Goal: Transaction & Acquisition: Purchase product/service

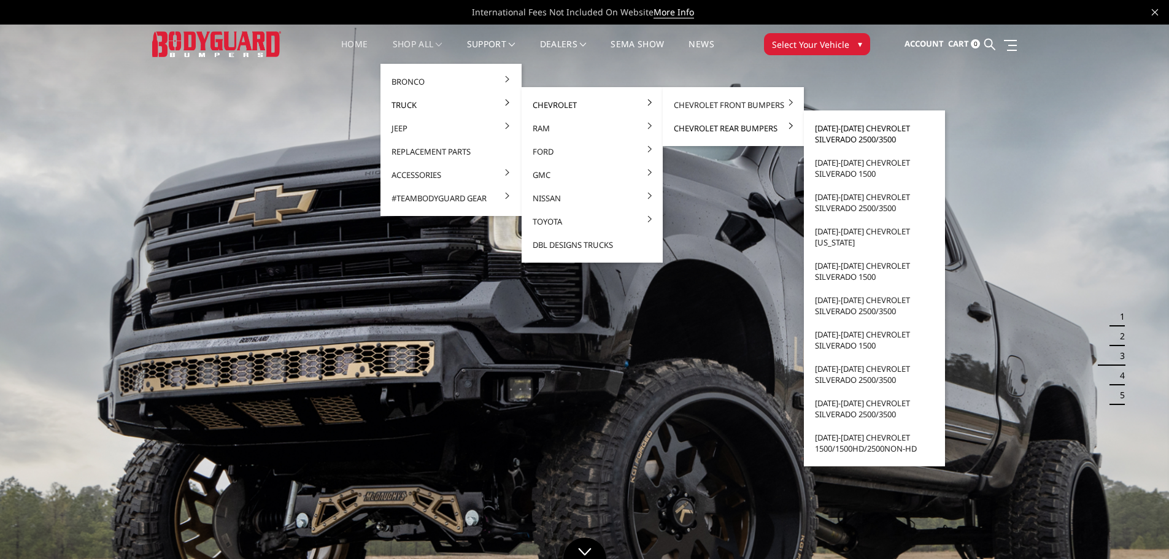
click at [864, 136] on link "[DATE]-[DATE] Chevrolet Silverado 2500/3500" at bounding box center [874, 134] width 131 height 34
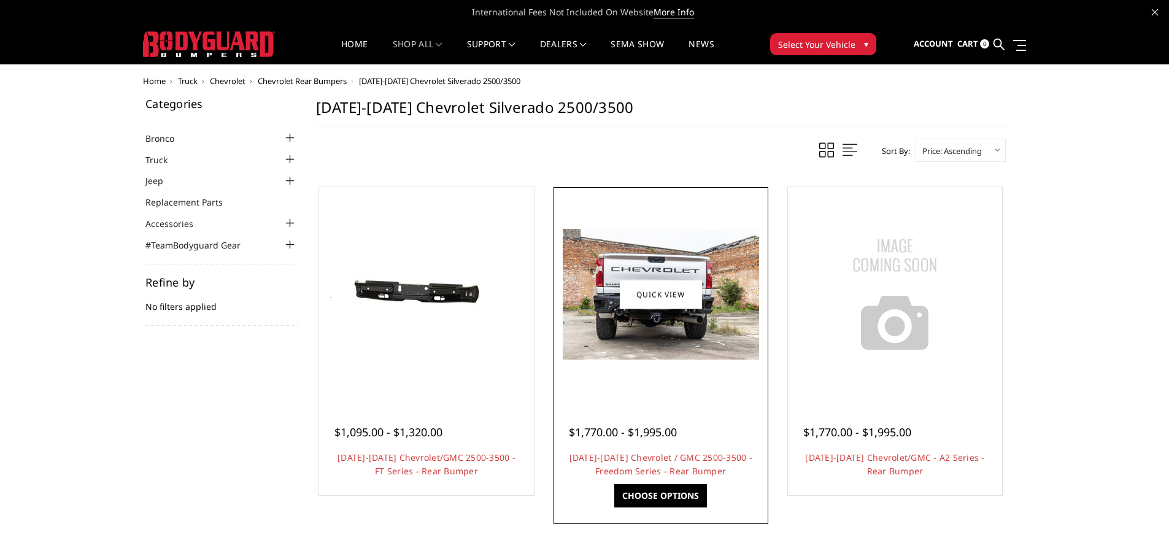
click at [658, 333] on img at bounding box center [661, 294] width 196 height 131
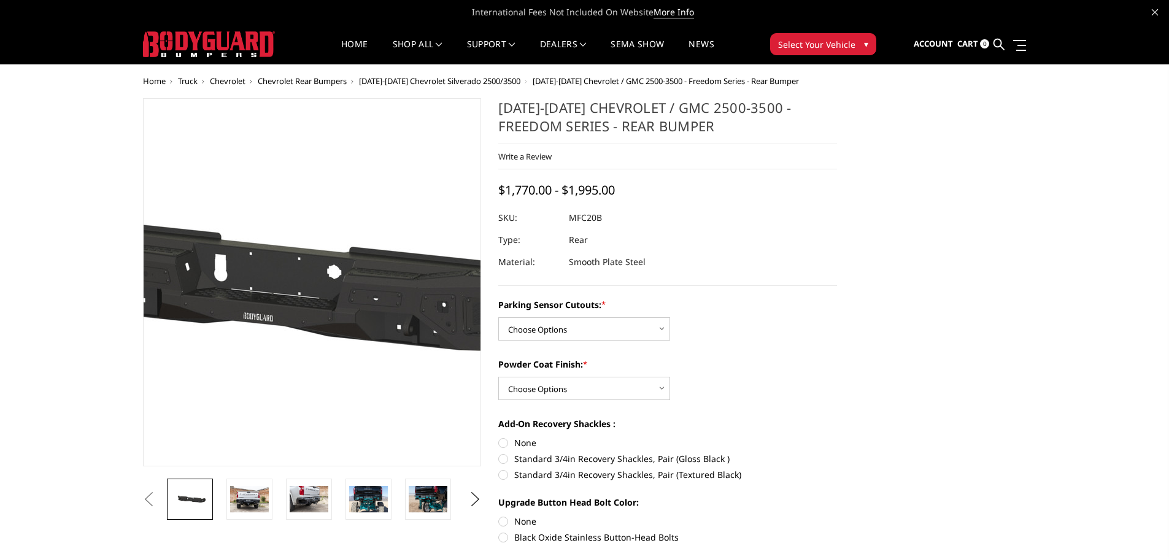
click at [345, 304] on img at bounding box center [267, 283] width 785 height 374
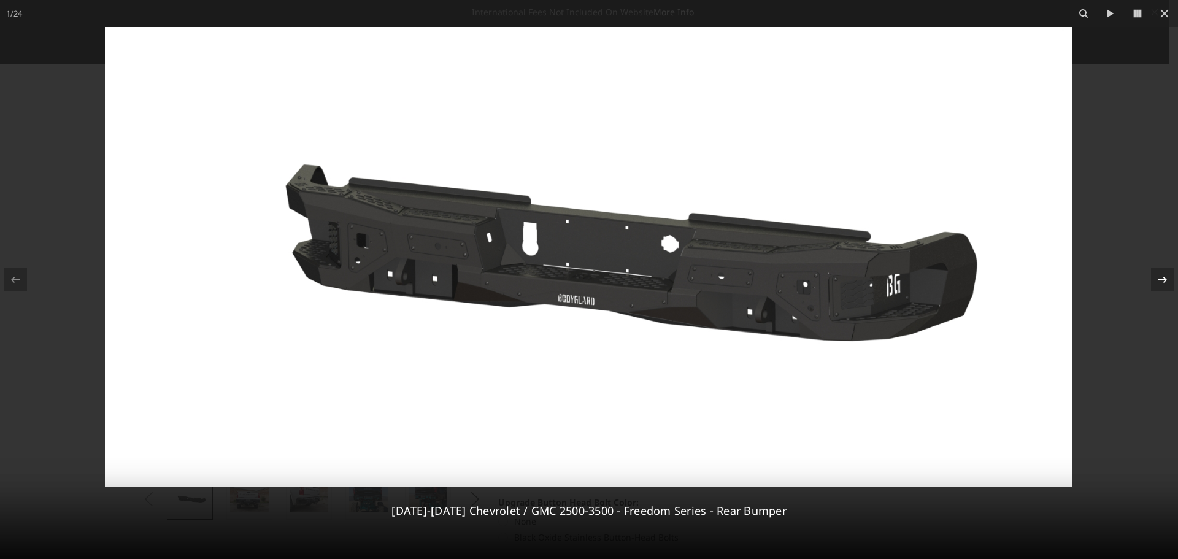
click at [1155, 279] on div at bounding box center [1162, 279] width 23 height 23
click at [1165, 282] on icon at bounding box center [1162, 279] width 15 height 15
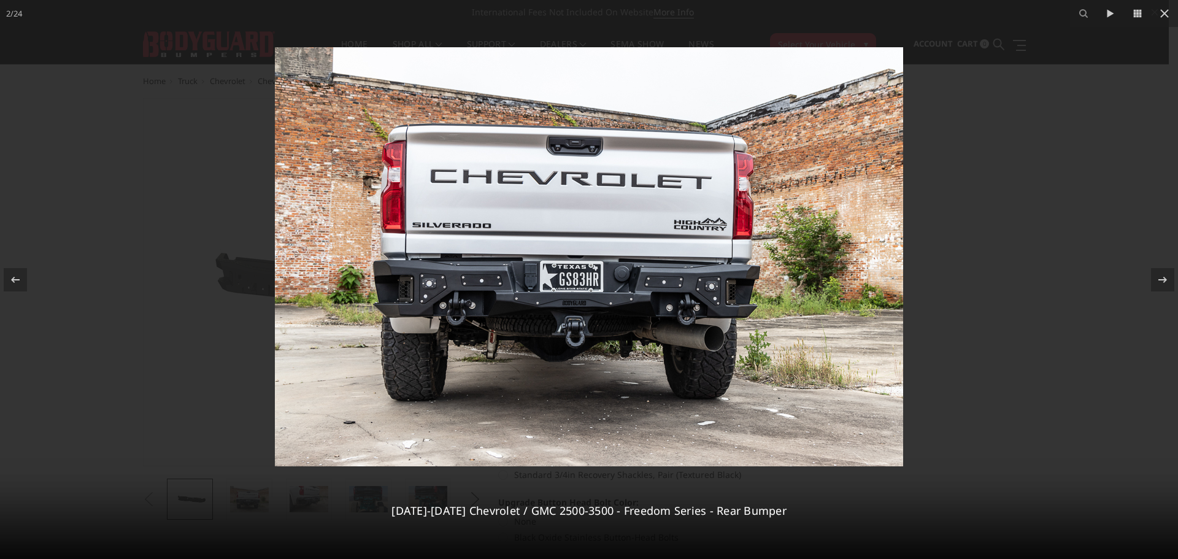
click at [428, 288] on img at bounding box center [589, 256] width 628 height 419
click at [1161, 11] on icon at bounding box center [1164, 13] width 9 height 9
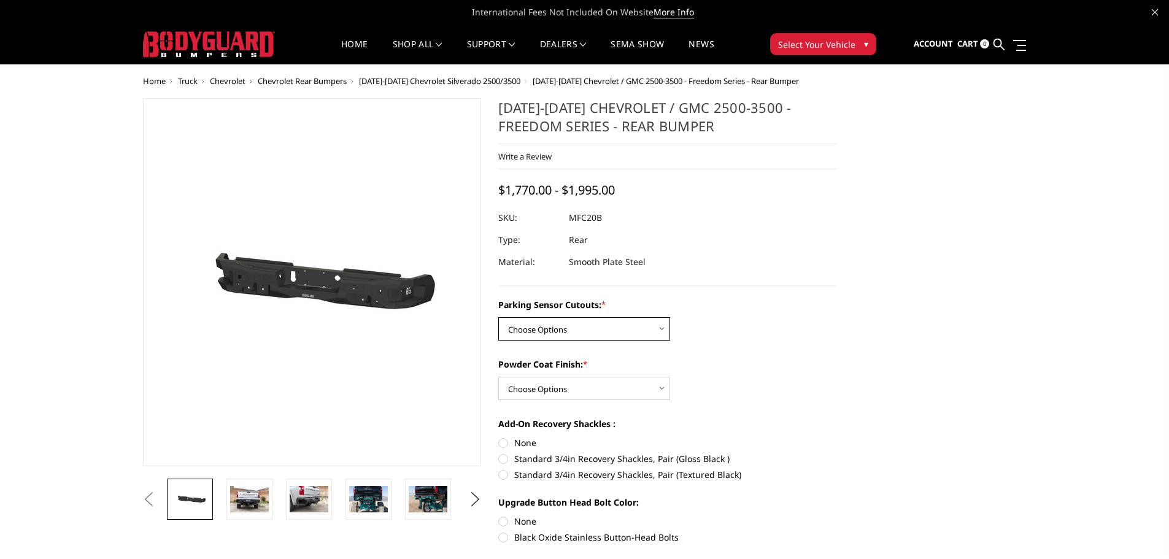
click at [594, 331] on select "Choose Options No - Without Parking Sensor Cutouts Yes - With Parking Sensor Cu…" at bounding box center [584, 328] width 172 height 23
select select "2869"
click at [498, 317] on select "Choose Options No - Without Parking Sensor Cutouts Yes - With Parking Sensor Cu…" at bounding box center [584, 328] width 172 height 23
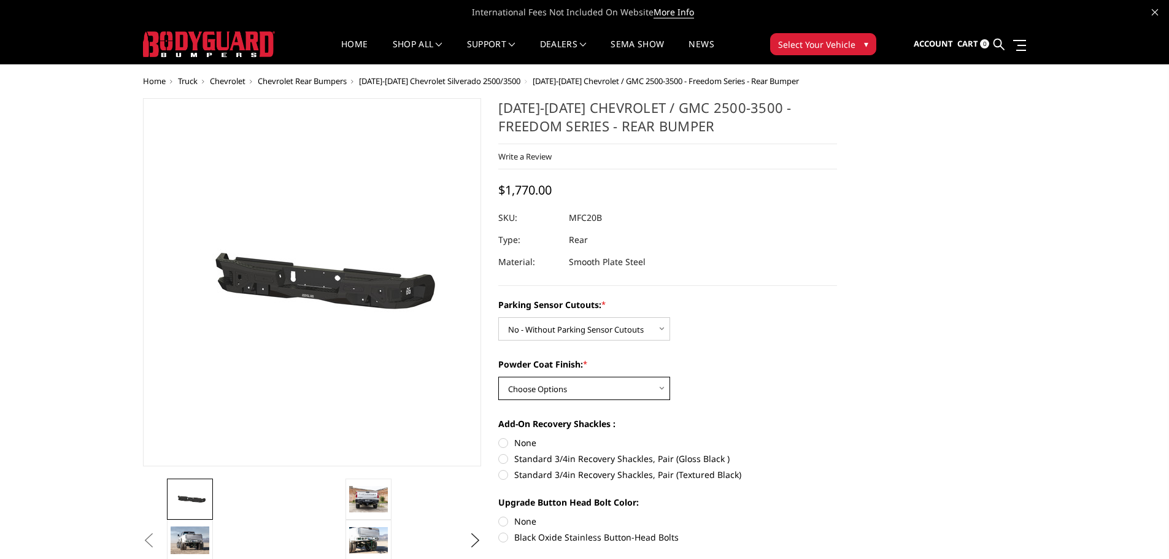
click at [577, 396] on select "Choose Options Bare Metal Texture Black Powder Coat" at bounding box center [584, 388] width 172 height 23
select select "2872"
click at [498, 377] on select "Choose Options Bare Metal Texture Black Powder Coat" at bounding box center [584, 388] width 172 height 23
